Goal: Communication & Community: Connect with others

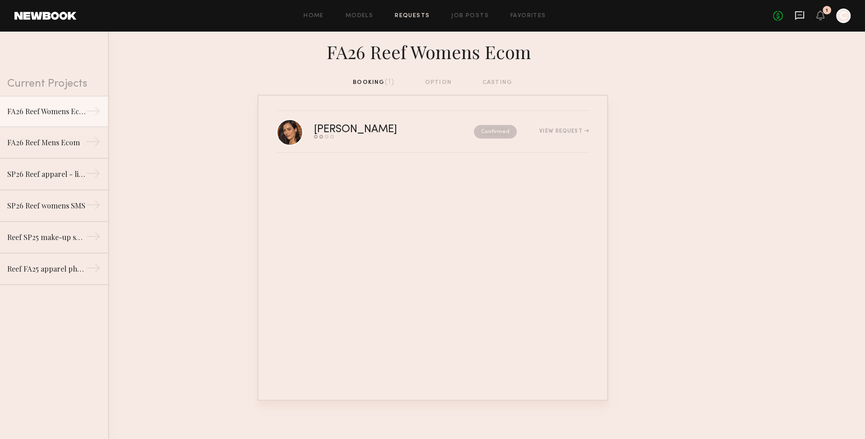
click at [801, 16] on icon at bounding box center [799, 15] width 10 height 10
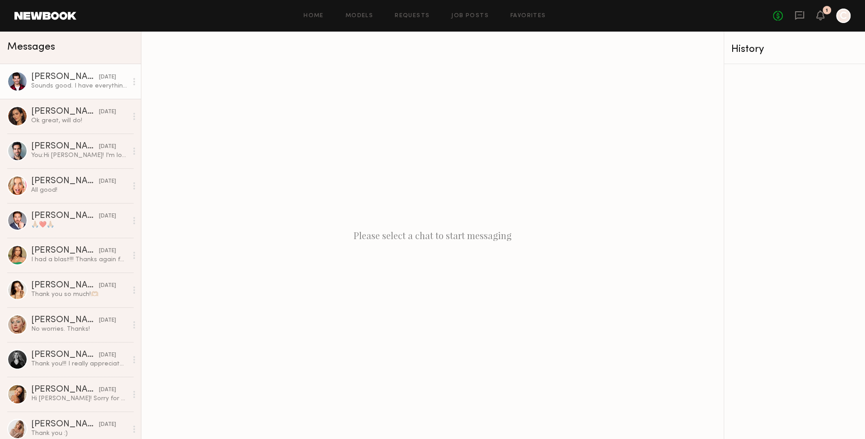
click at [47, 79] on div "Angel G." at bounding box center [65, 77] width 68 height 9
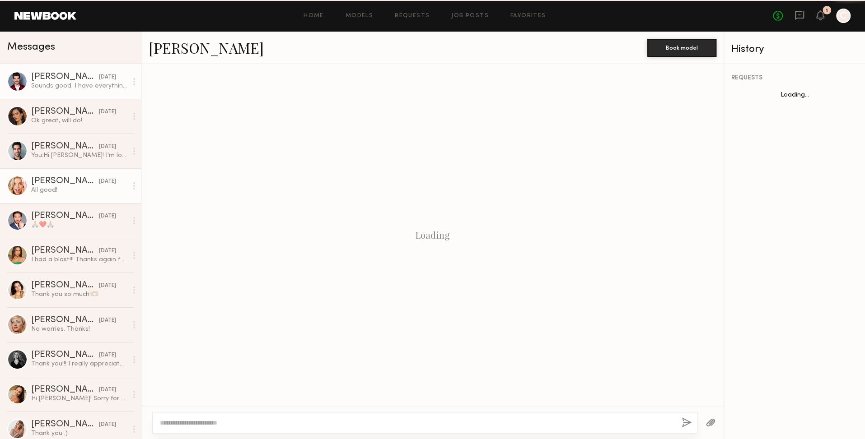
scroll to position [237, 0]
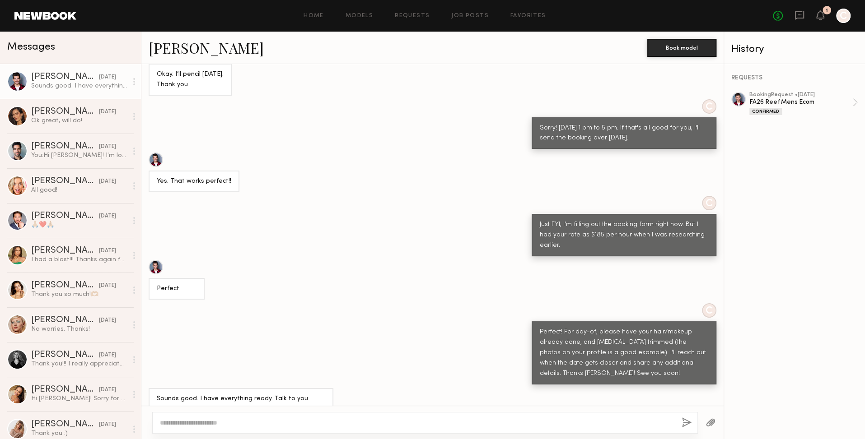
click at [256, 421] on textarea at bounding box center [417, 423] width 514 height 9
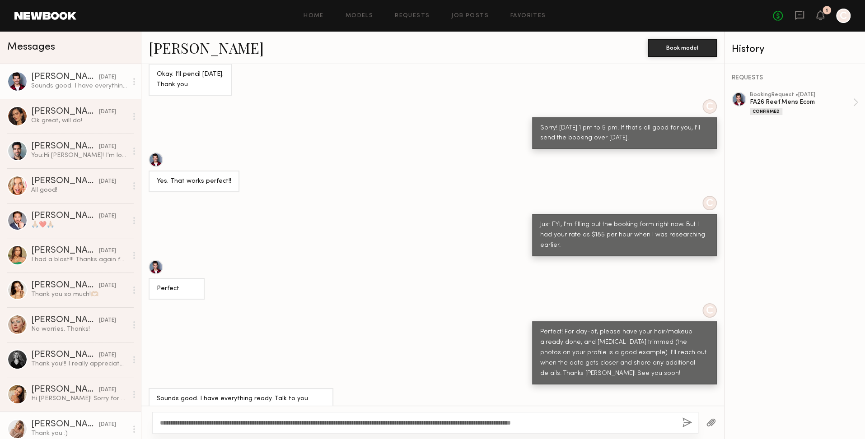
drag, startPoint x: 574, startPoint y: 423, endPoint x: 71, endPoint y: 422, distance: 503.0
click at [66, 418] on div "Messages Angel G. 08/15/2025 Sounds good. I have everything ready. Talk to you …" at bounding box center [432, 236] width 865 height 408
type textarea "**********"
click at [683, 424] on button "button" at bounding box center [687, 423] width 10 height 11
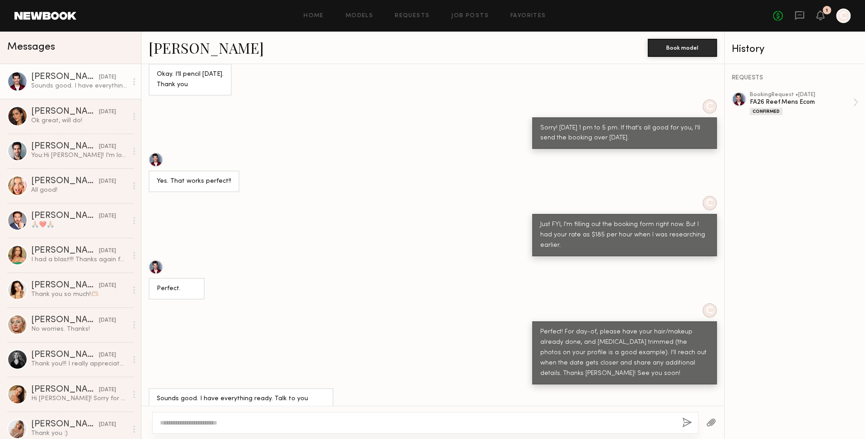
scroll to position [438, 0]
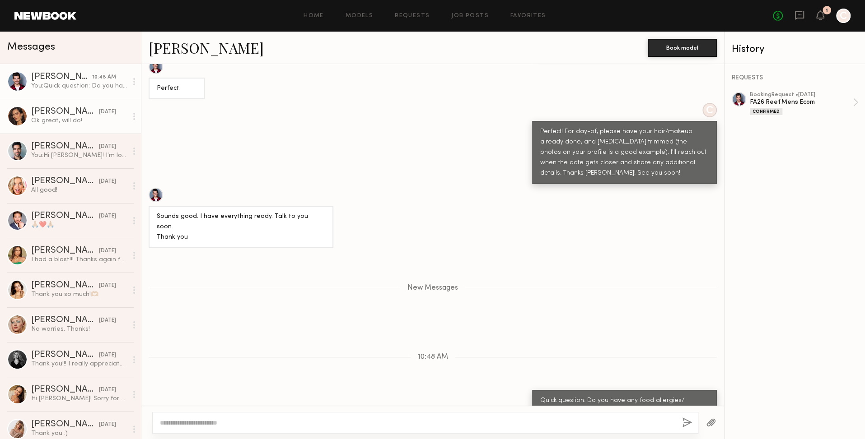
drag, startPoint x: 65, startPoint y: 81, endPoint x: 61, endPoint y: 101, distance: 20.8
click at [65, 80] on div "Angel G." at bounding box center [61, 77] width 61 height 9
click at [43, 112] on div "Amanda W." at bounding box center [65, 111] width 68 height 9
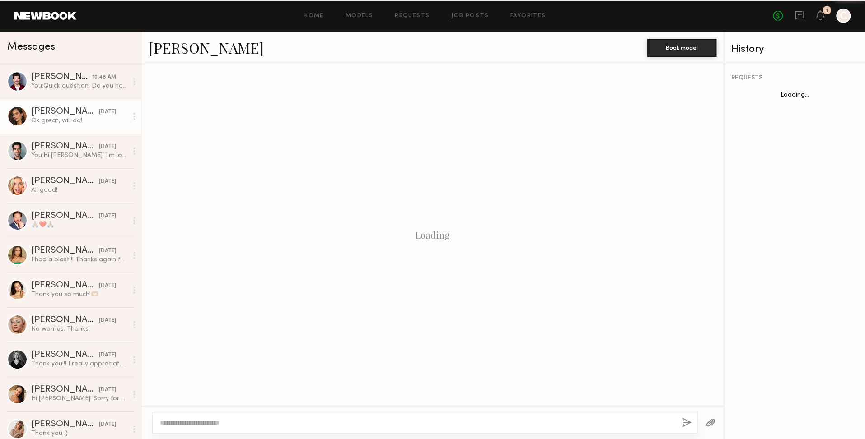
scroll to position [422, 0]
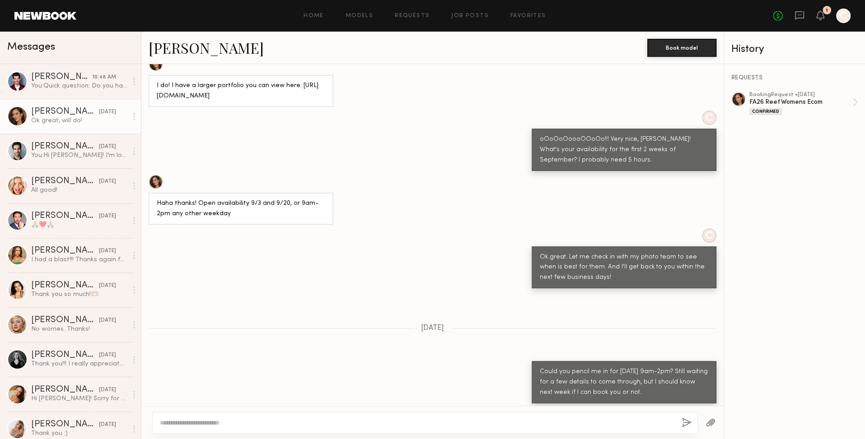
click at [312, 424] on textarea at bounding box center [417, 423] width 514 height 9
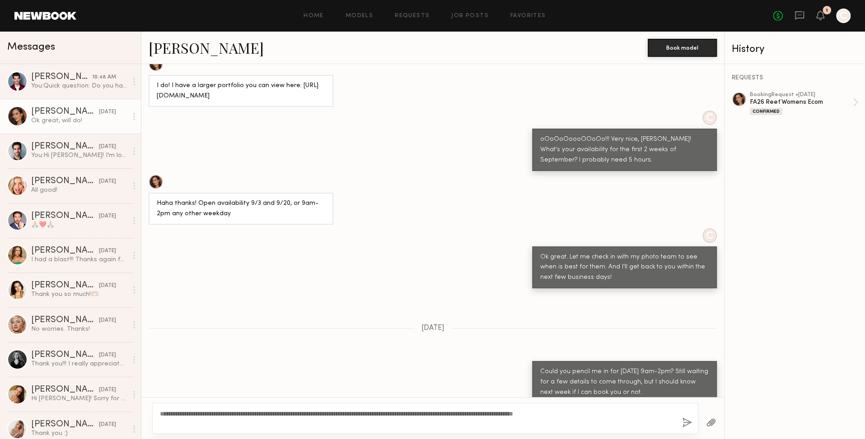
type textarea "**********"
click at [688, 423] on button "button" at bounding box center [687, 423] width 10 height 11
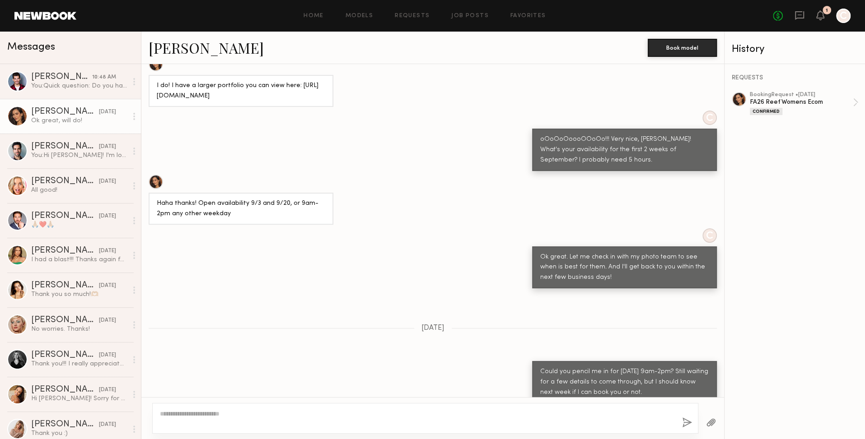
scroll to position [623, 0]
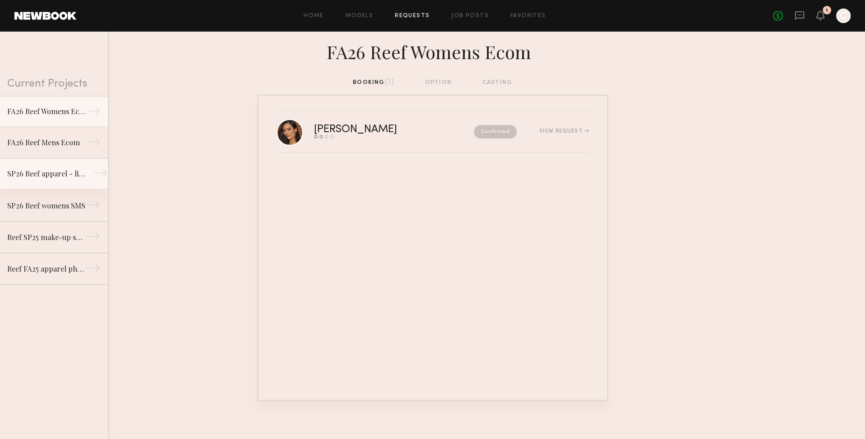
click at [51, 177] on div "SP26 Reef apparel - lifestyle shoot" at bounding box center [46, 173] width 79 height 11
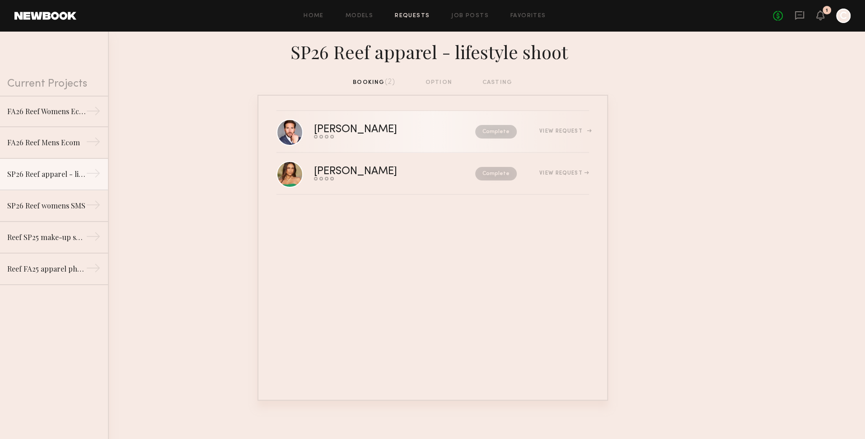
click at [362, 130] on div "[PERSON_NAME]" at bounding box center [375, 130] width 122 height 10
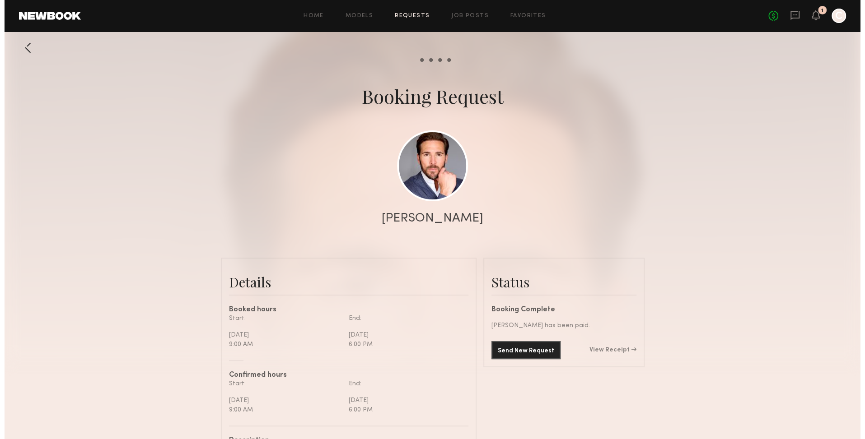
scroll to position [568, 0]
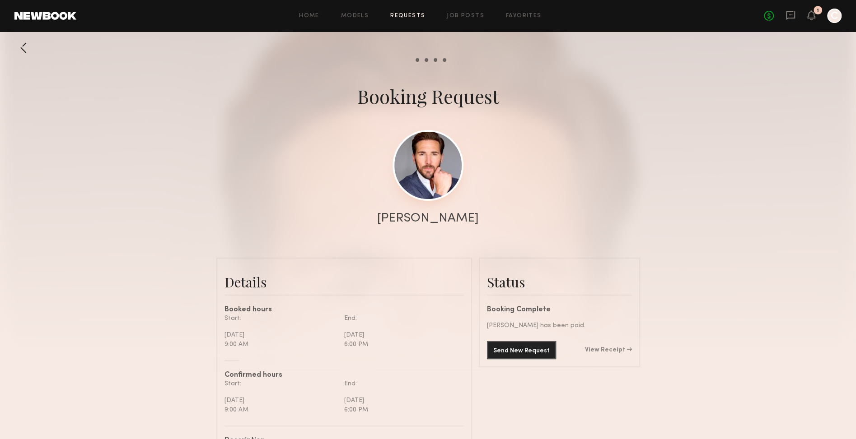
click at [433, 196] on link at bounding box center [427, 165] width 71 height 71
click at [18, 46] on div at bounding box center [23, 48] width 18 height 18
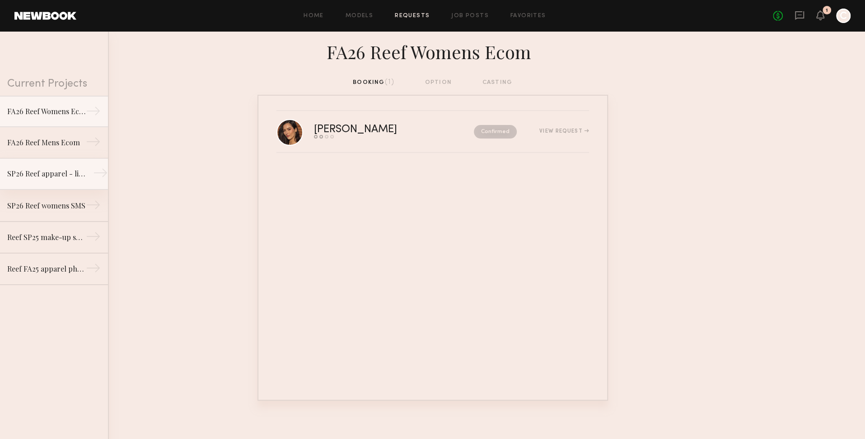
click at [37, 174] on div "SP26 Reef apparel - lifestyle shoot" at bounding box center [46, 173] width 79 height 11
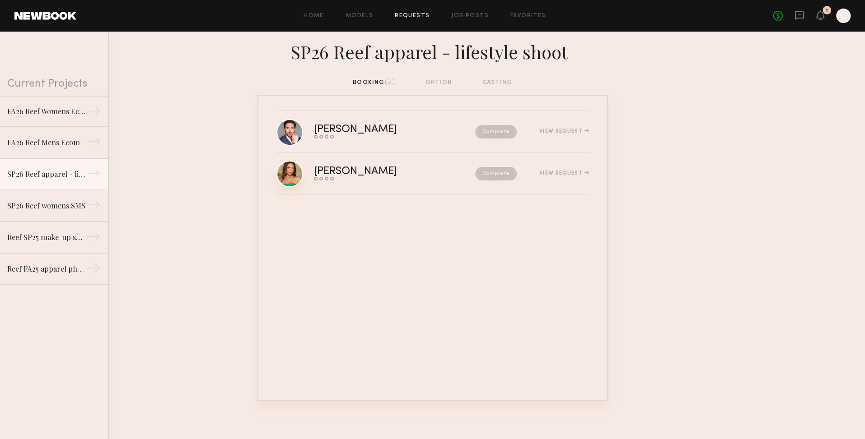
click at [292, 171] on link at bounding box center [289, 174] width 27 height 27
